Goal: Information Seeking & Learning: Learn about a topic

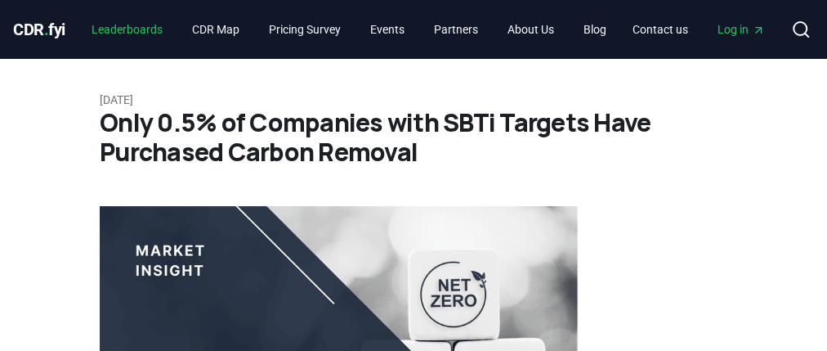
click at [131, 40] on link "Leaderboards" at bounding box center [126, 29] width 97 height 29
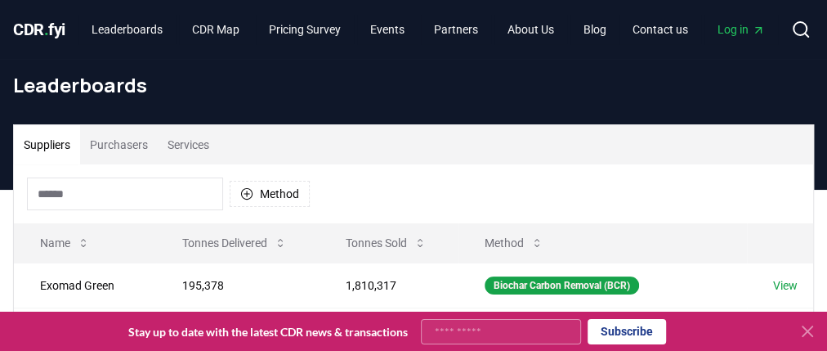
click at [105, 149] on button "Purchasers" at bounding box center [119, 144] width 78 height 39
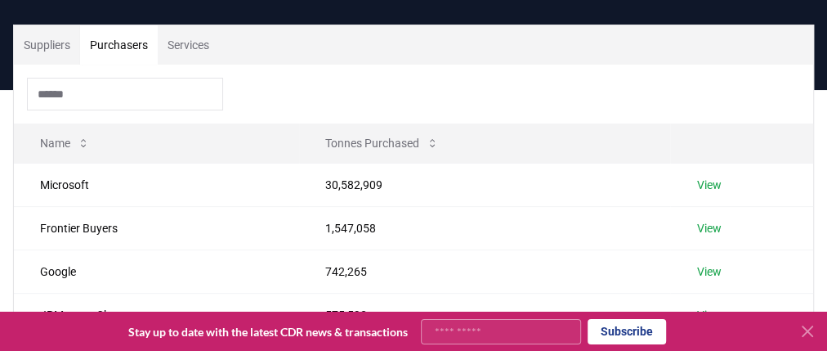
scroll to position [196, 0]
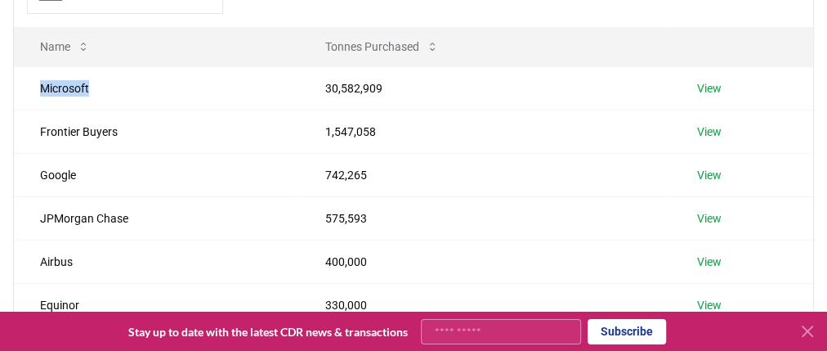
drag, startPoint x: 38, startPoint y: 89, endPoint x: 127, endPoint y: 96, distance: 89.4
click at [140, 96] on td "Microsoft" at bounding box center [156, 87] width 285 height 43
click at [75, 90] on td "Microsoft" at bounding box center [156, 87] width 285 height 43
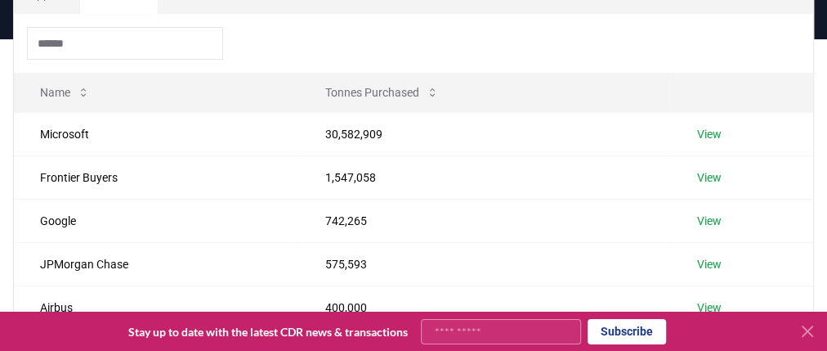
scroll to position [131, 0]
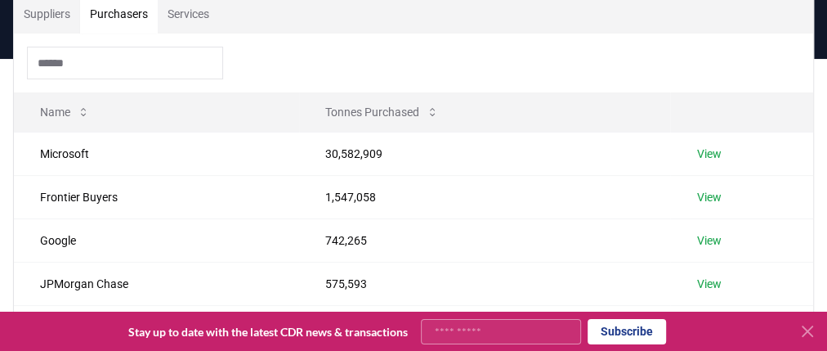
click at [350, 147] on td "30,582,909" at bounding box center [484, 153] width 371 height 43
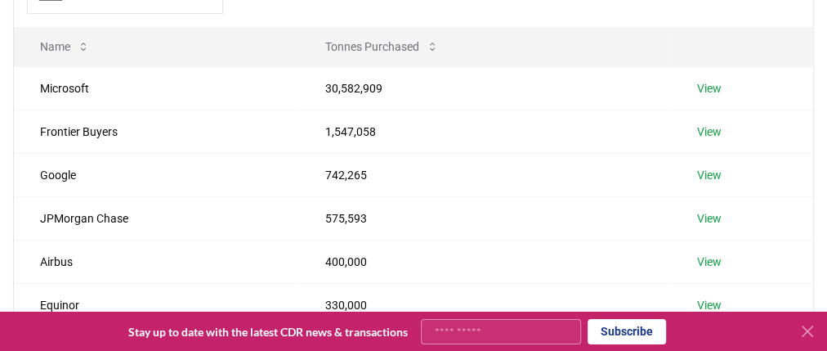
click at [715, 86] on link "View" at bounding box center [708, 88] width 25 height 16
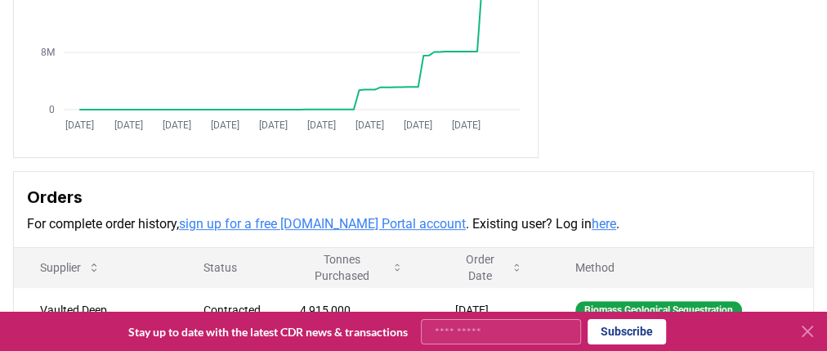
scroll to position [458, 0]
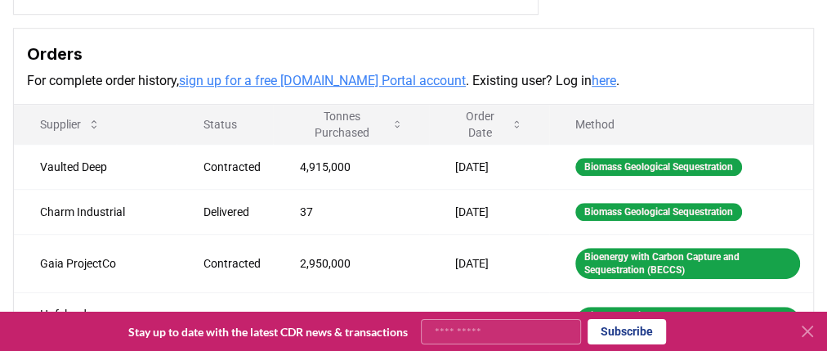
click at [403, 85] on link "sign up for a free [DOMAIN_NAME] Portal account" at bounding box center [322, 81] width 287 height 16
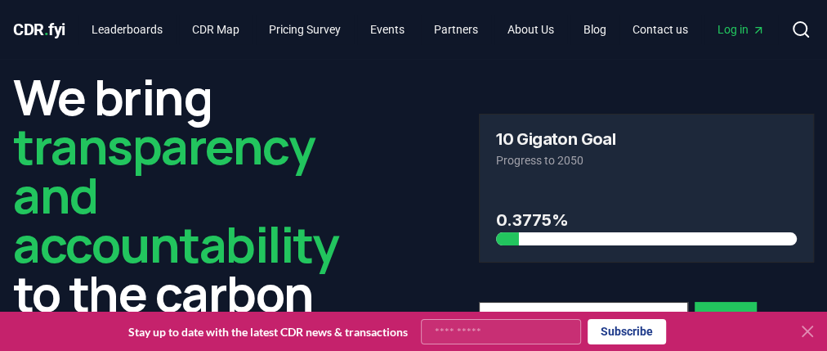
click at [765, 25] on span "Log in" at bounding box center [740, 29] width 47 height 16
click at [101, 19] on link "Leaderboards" at bounding box center [126, 29] width 97 height 29
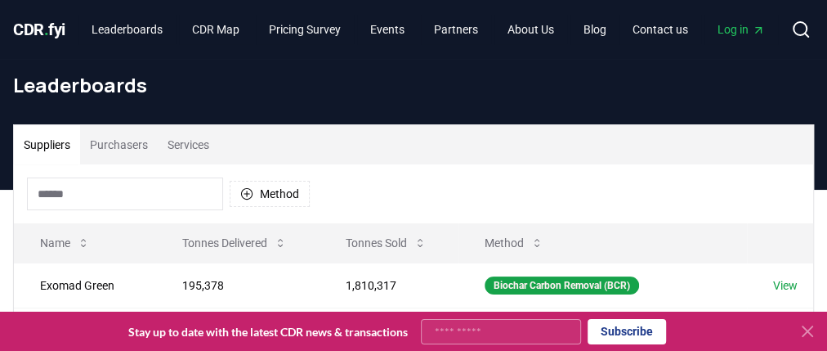
click at [137, 127] on button "Purchasers" at bounding box center [119, 144] width 78 height 39
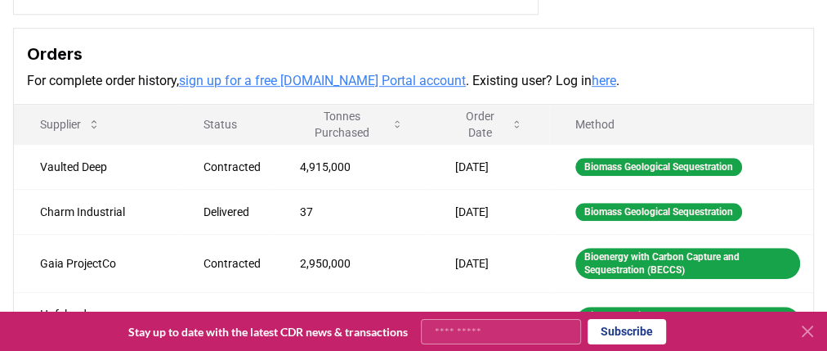
scroll to position [458, 0]
